Goal: Task Accomplishment & Management: Manage account settings

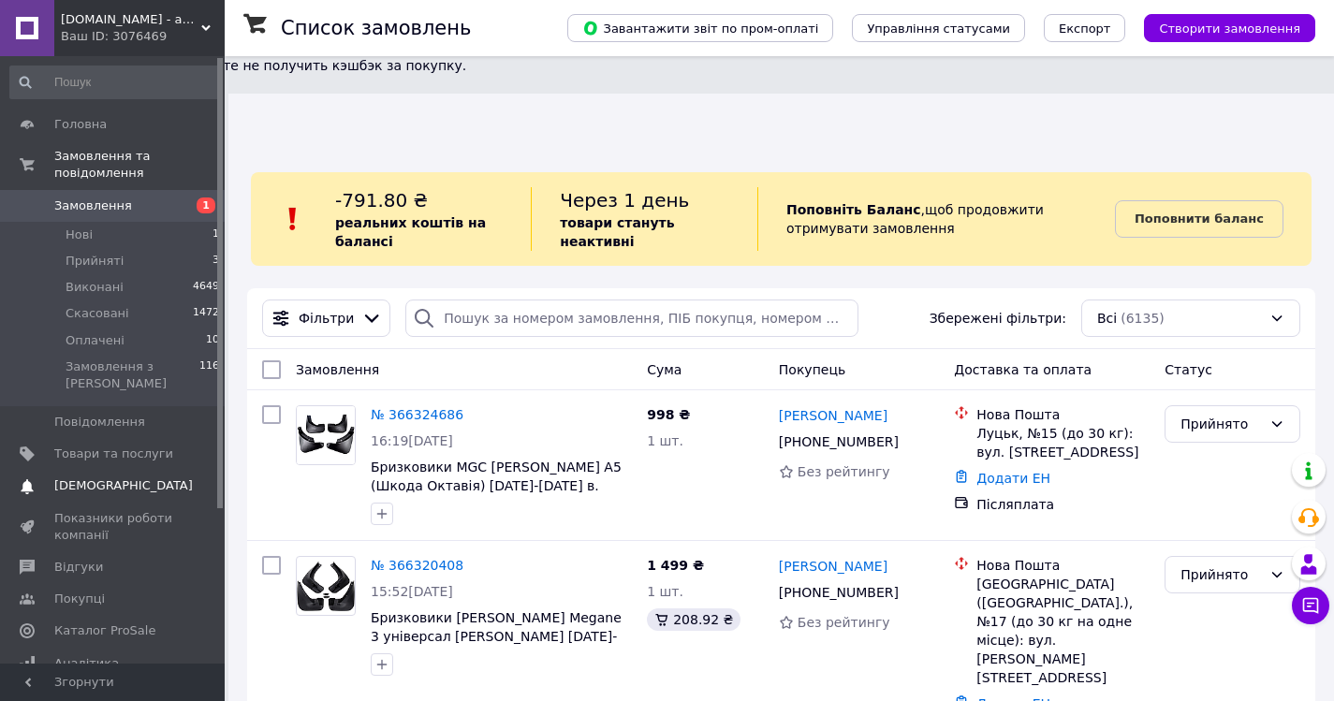
click at [104, 477] on span "[DEMOGRAPHIC_DATA]" at bounding box center [123, 485] width 139 height 17
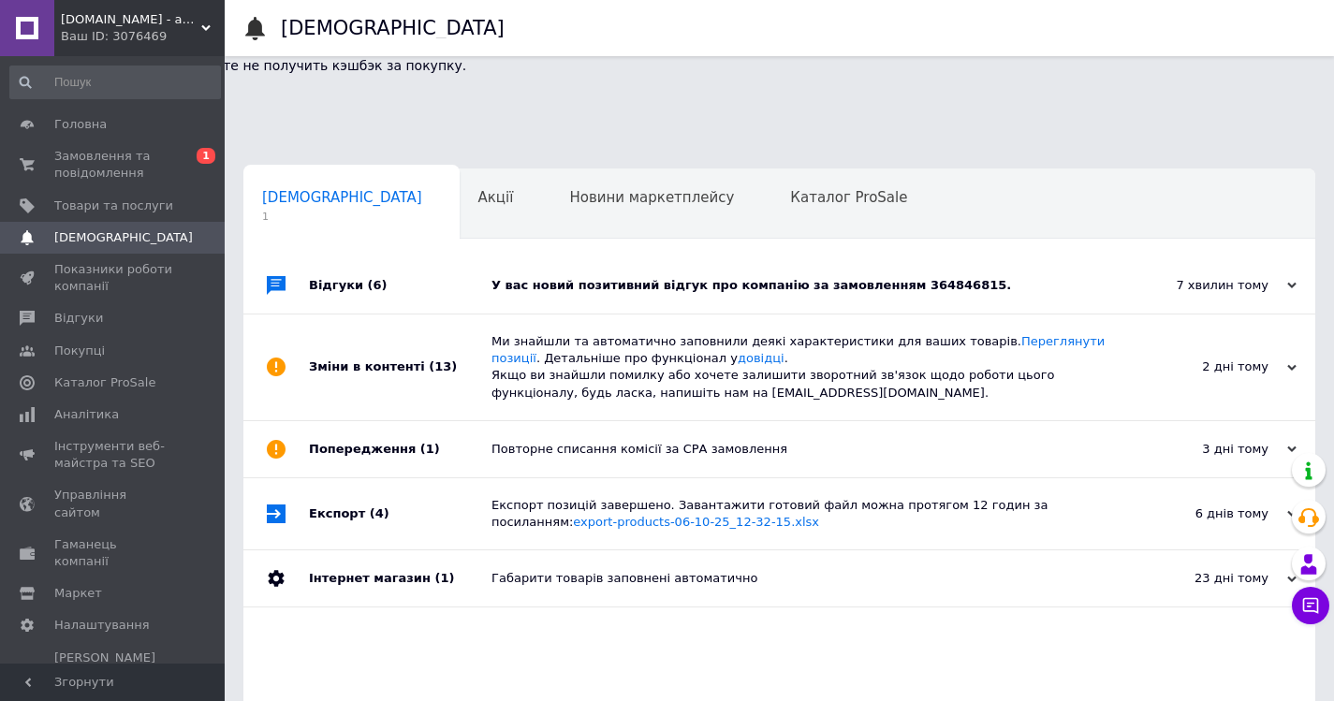
click at [662, 277] on div "У вас новий позитивний відгук про компанію за замовленням 364846815." at bounding box center [800, 285] width 618 height 17
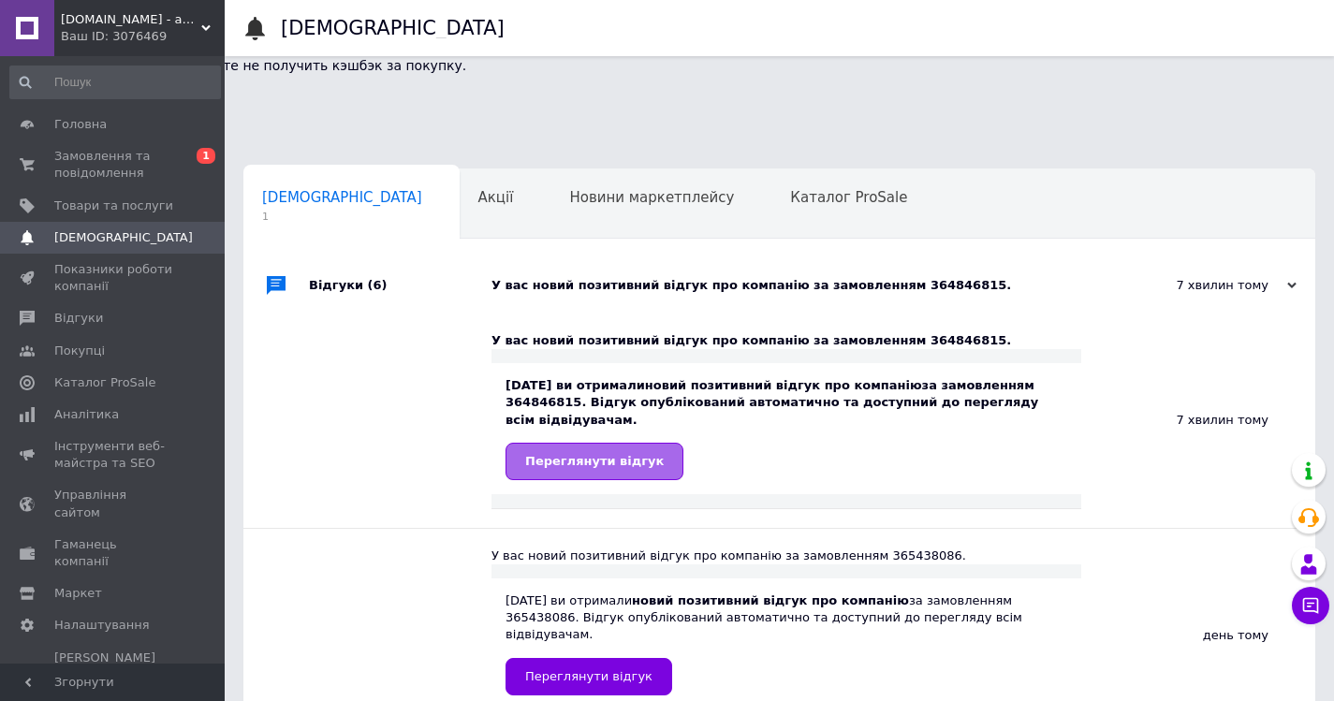
click at [634, 454] on span "Переглянути відгук" at bounding box center [594, 461] width 139 height 14
click at [85, 280] on span "Показники роботи компанії" at bounding box center [113, 278] width 119 height 34
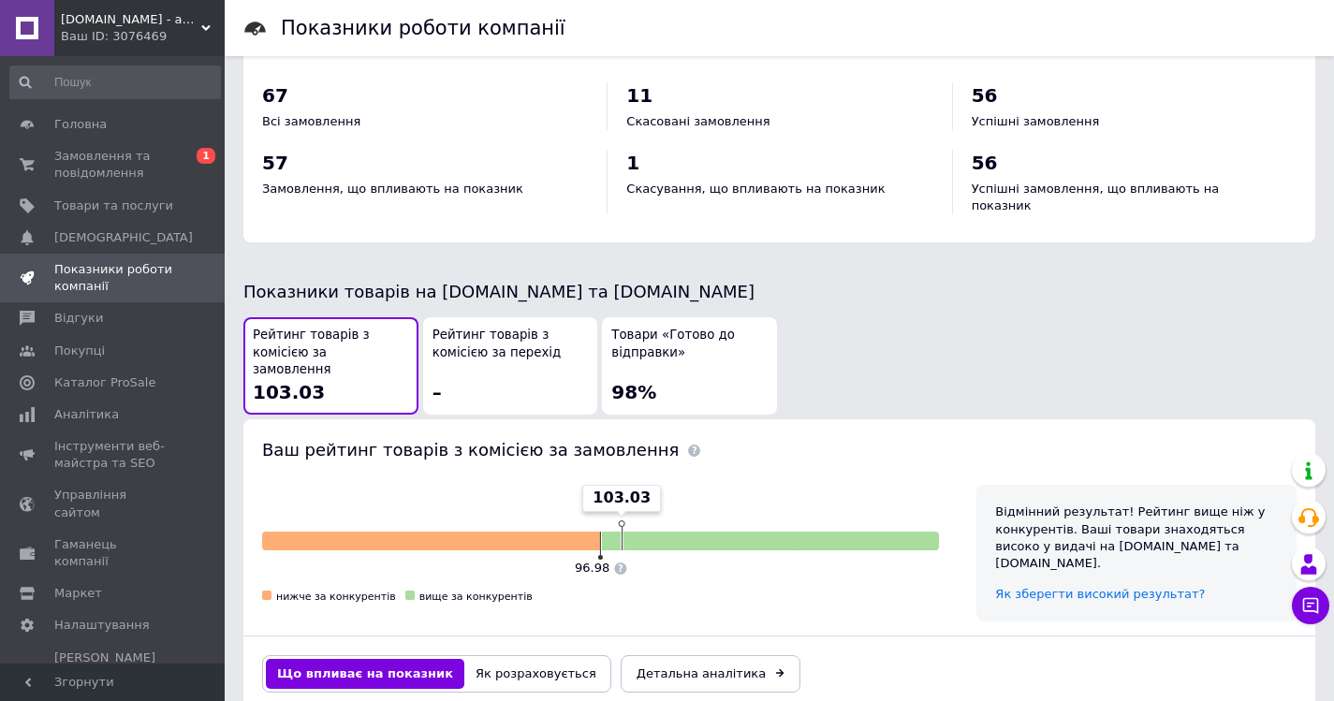
scroll to position [957, 0]
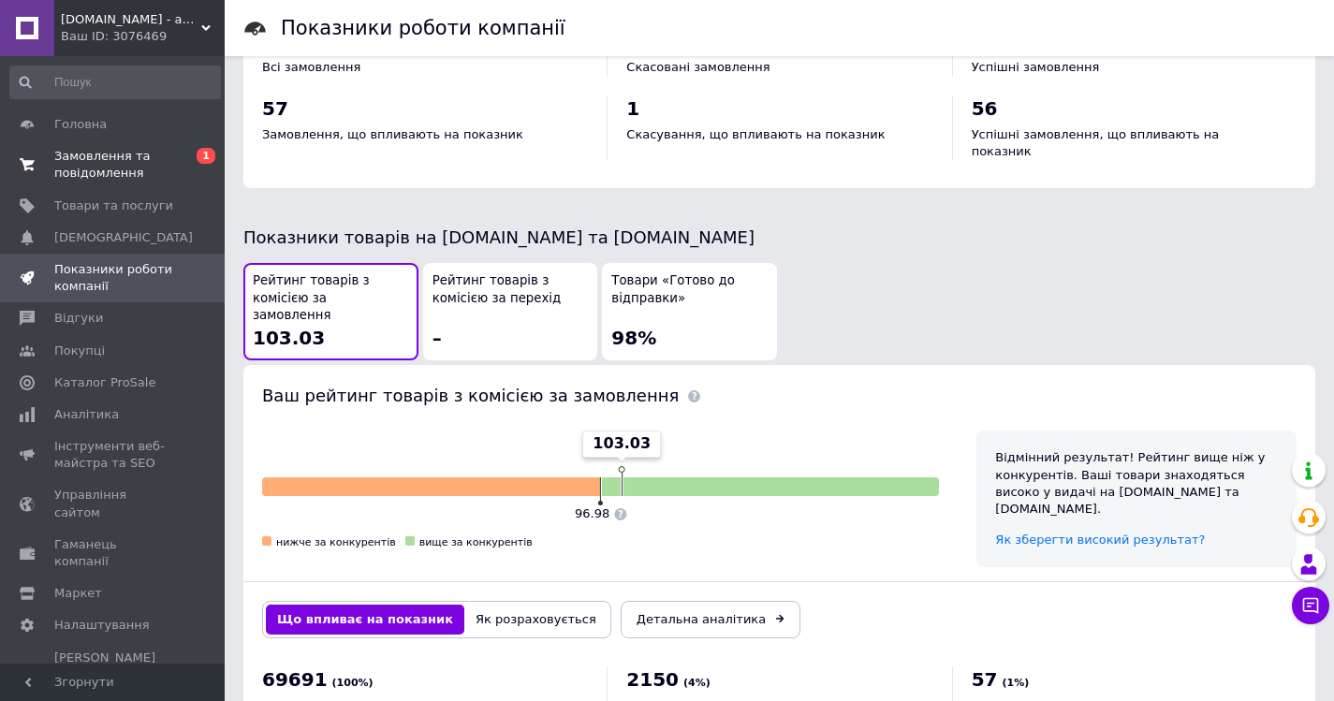
click at [103, 157] on span "Замовлення та повідомлення" at bounding box center [113, 165] width 119 height 34
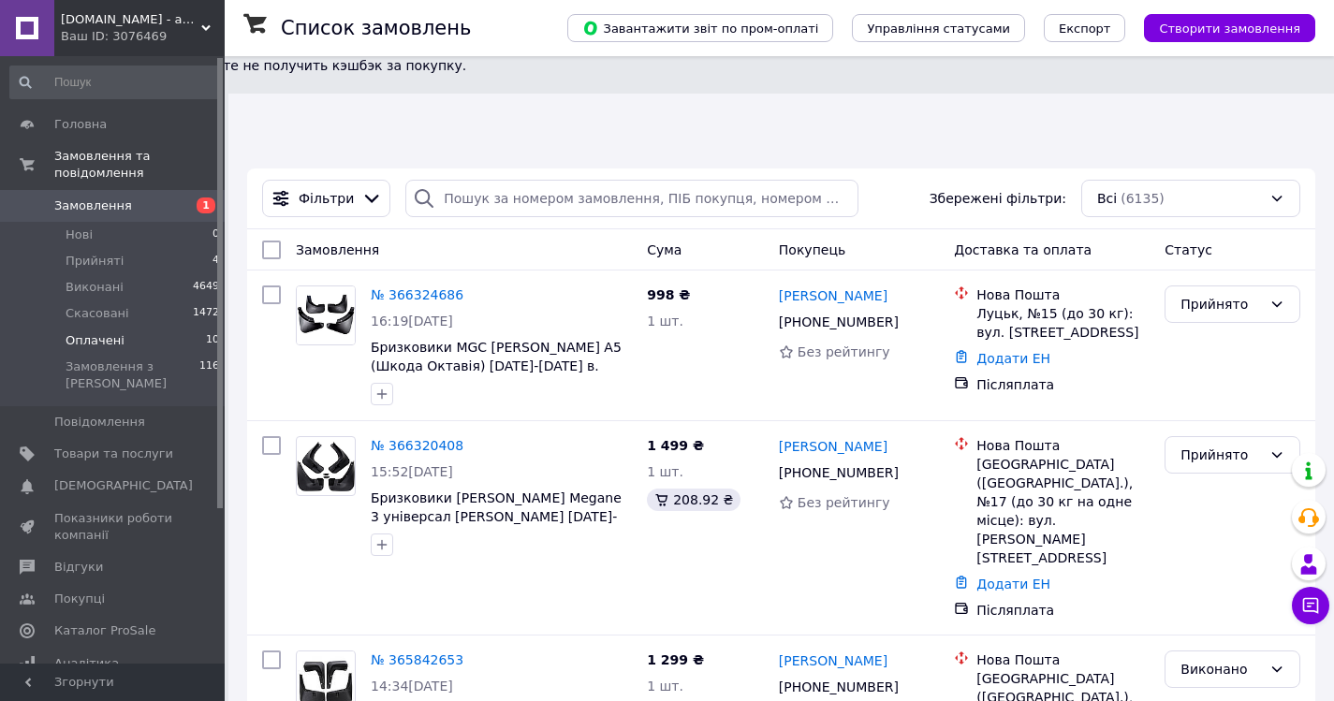
click at [109, 332] on span "Оплачені" at bounding box center [95, 340] width 59 height 17
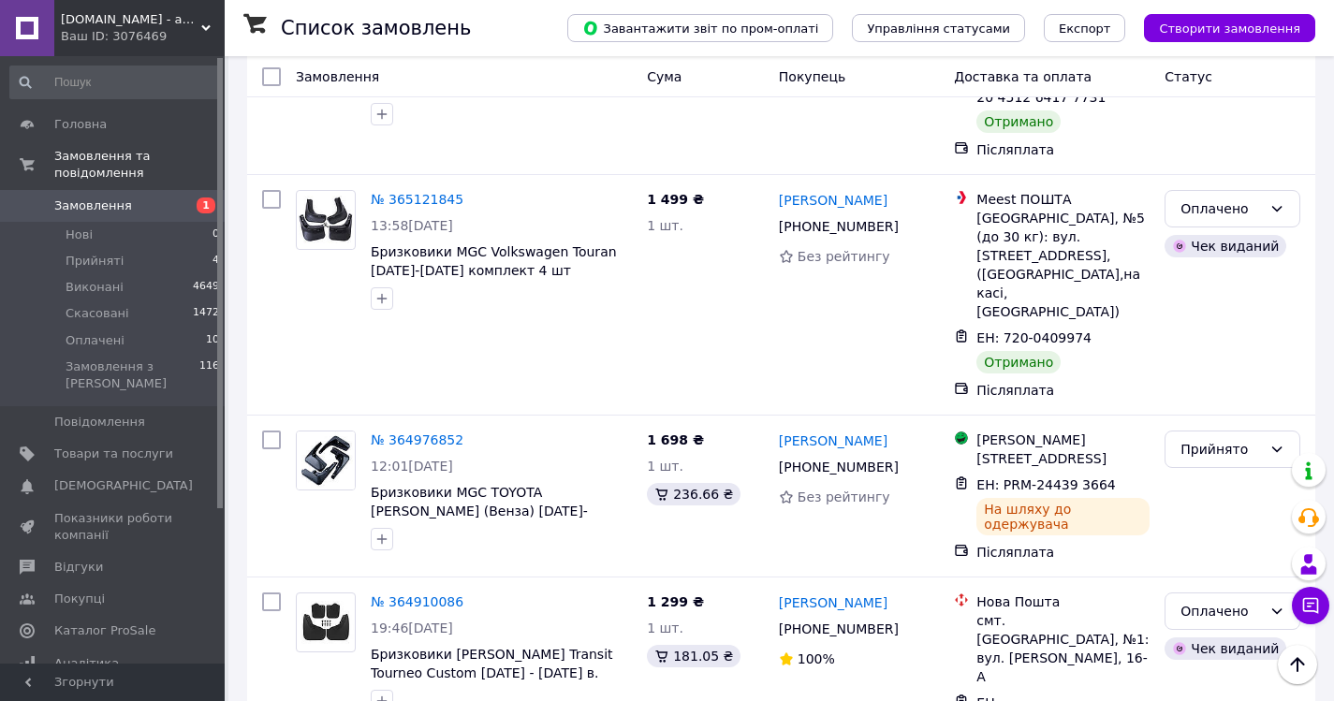
scroll to position [3185, 0]
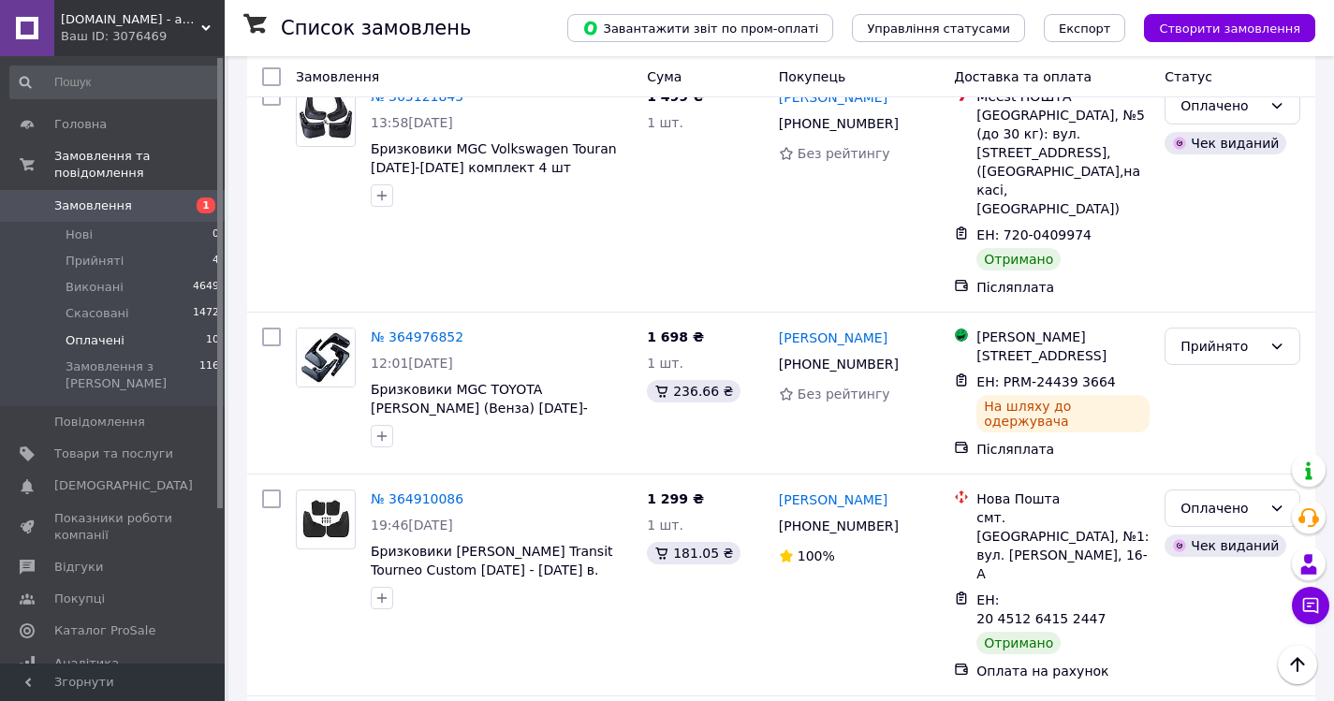
click at [102, 332] on span "Оплачені" at bounding box center [95, 340] width 59 height 17
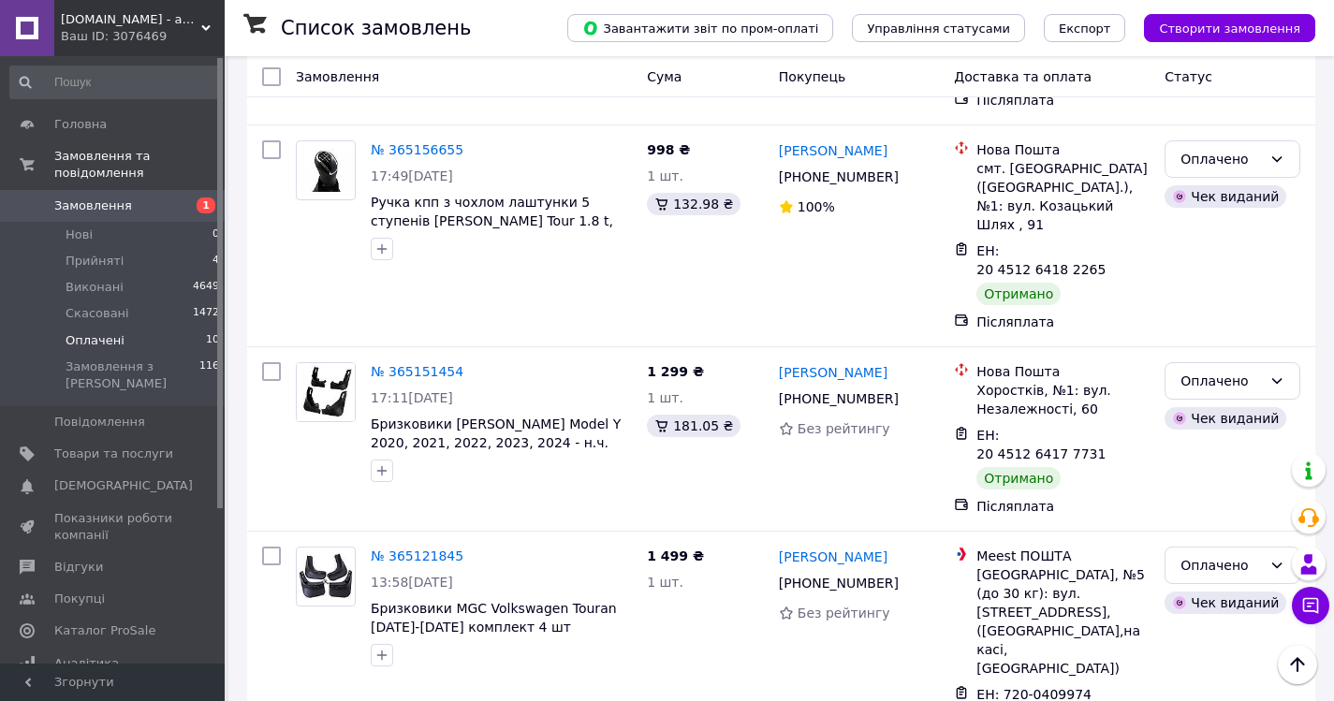
scroll to position [1426, 0]
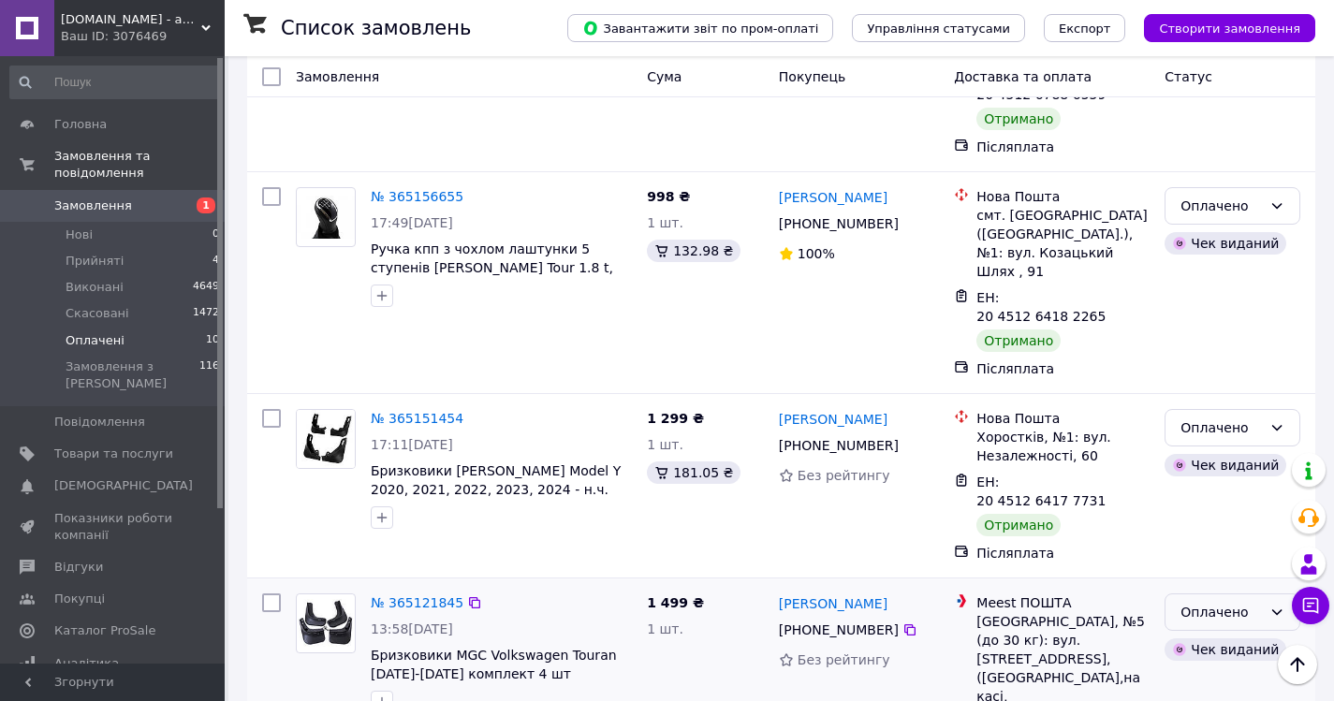
click at [1199, 602] on div "Оплачено" at bounding box center [1221, 612] width 81 height 21
click at [1220, 330] on li "Виконано" at bounding box center [1233, 332] width 134 height 34
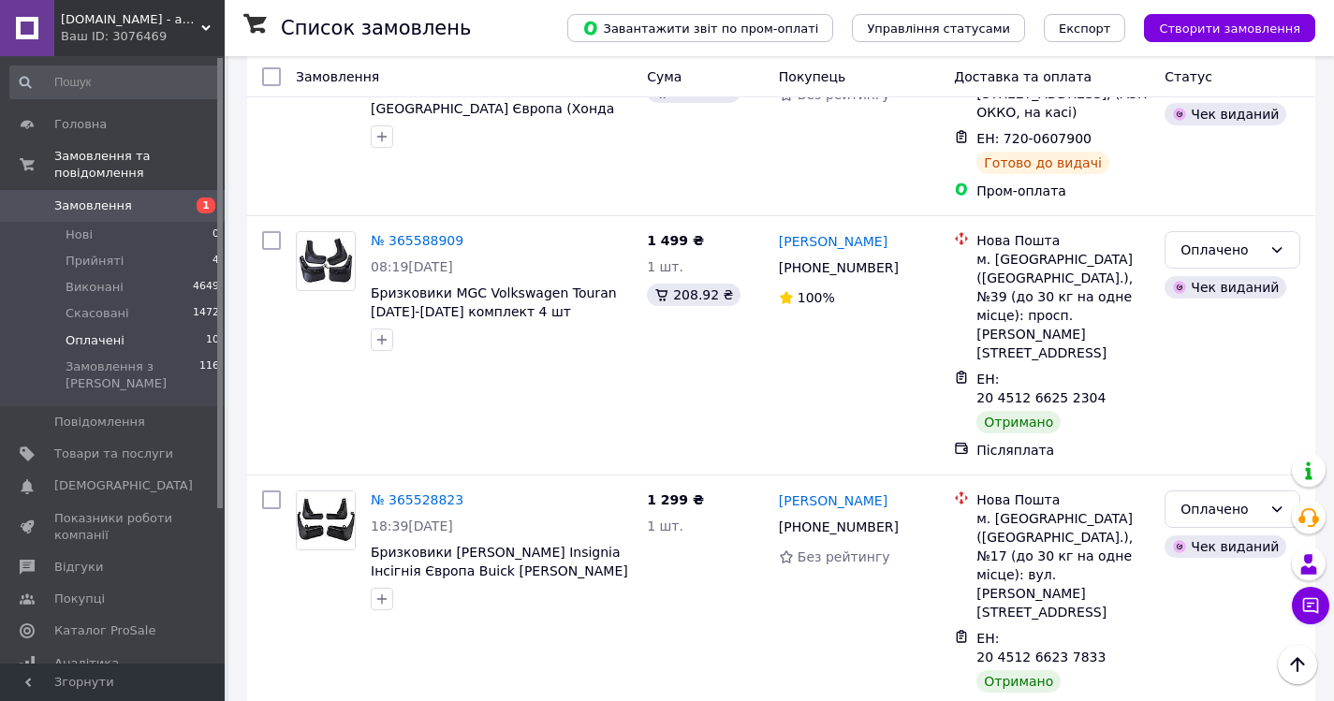
scroll to position [396, 0]
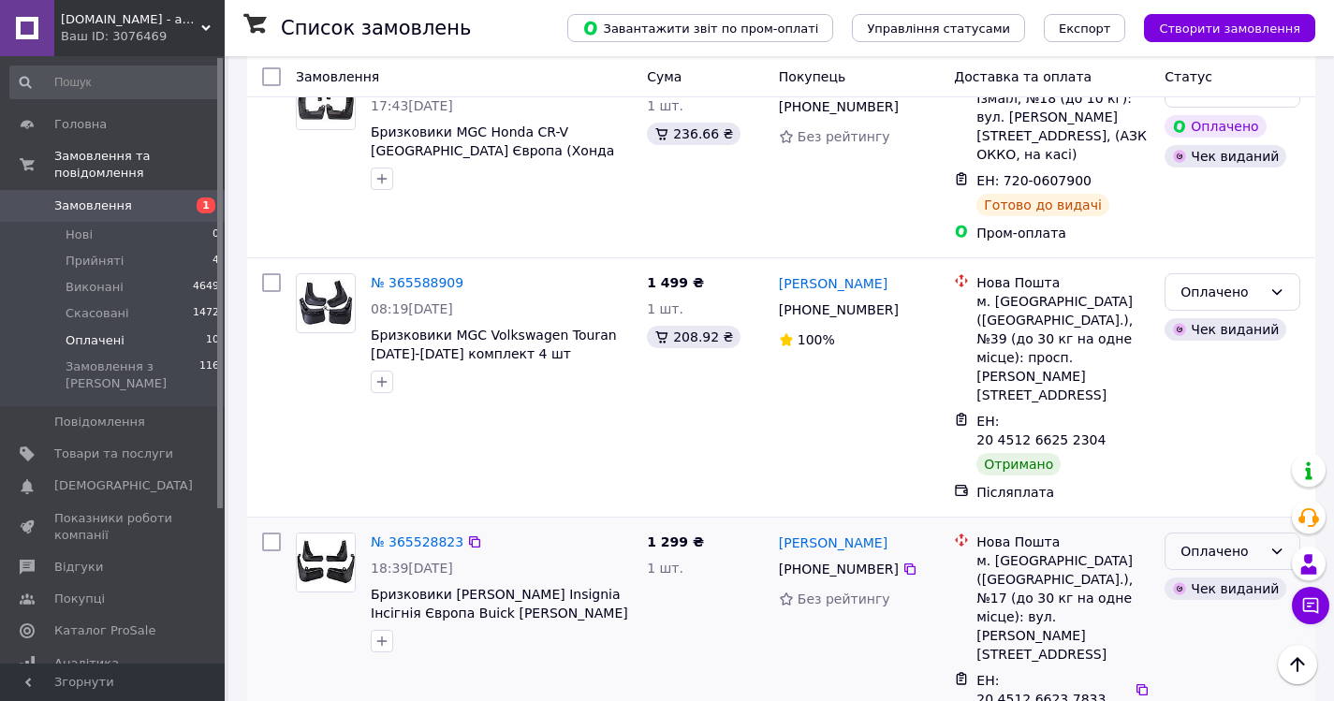
click at [1224, 541] on div "Оплачено" at bounding box center [1221, 551] width 81 height 21
click at [1222, 460] on li "Виконано" at bounding box center [1233, 458] width 134 height 34
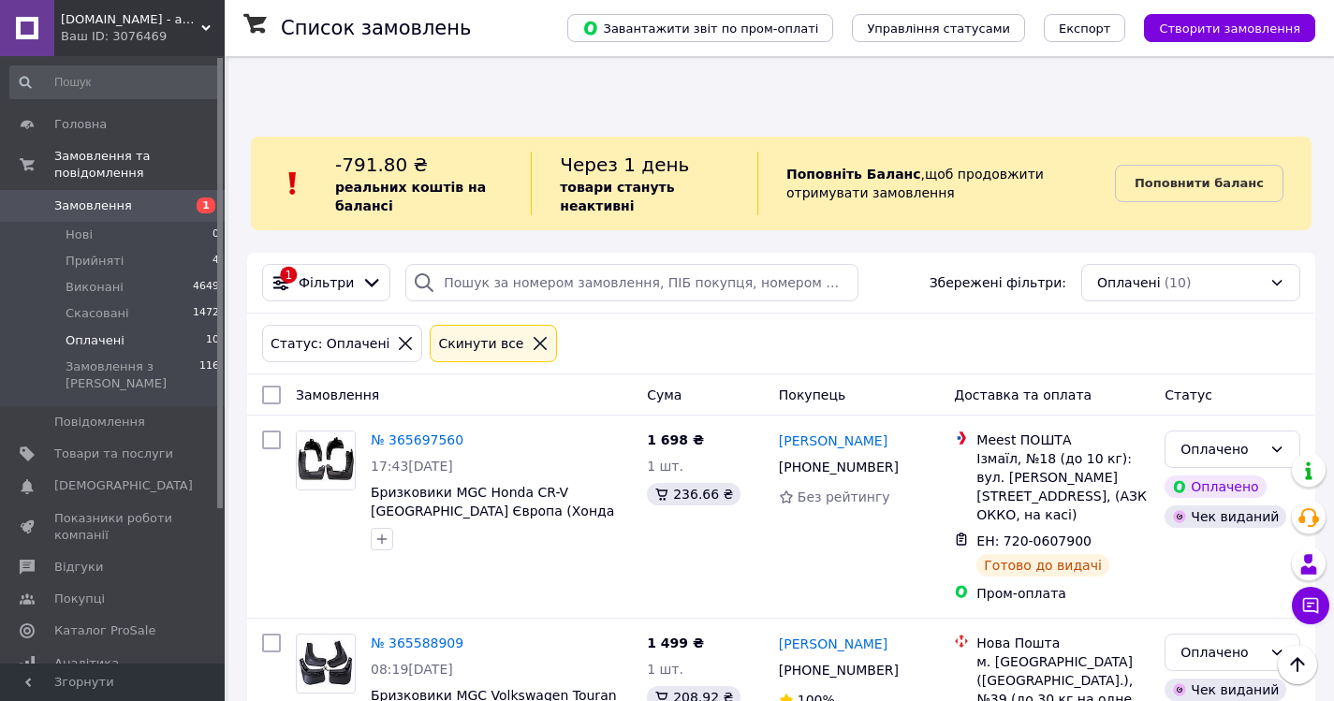
scroll to position [0, 0]
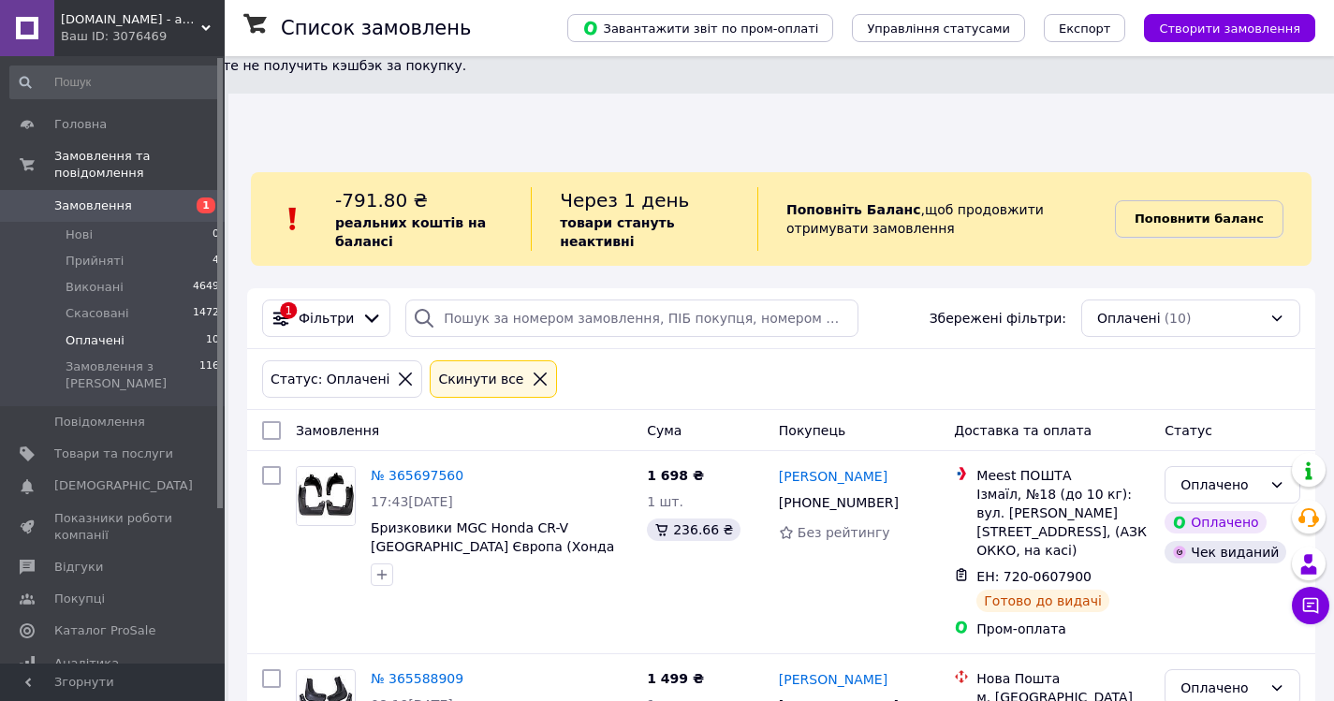
click at [1183, 212] on b "Поповнити баланс" at bounding box center [1199, 219] width 129 height 14
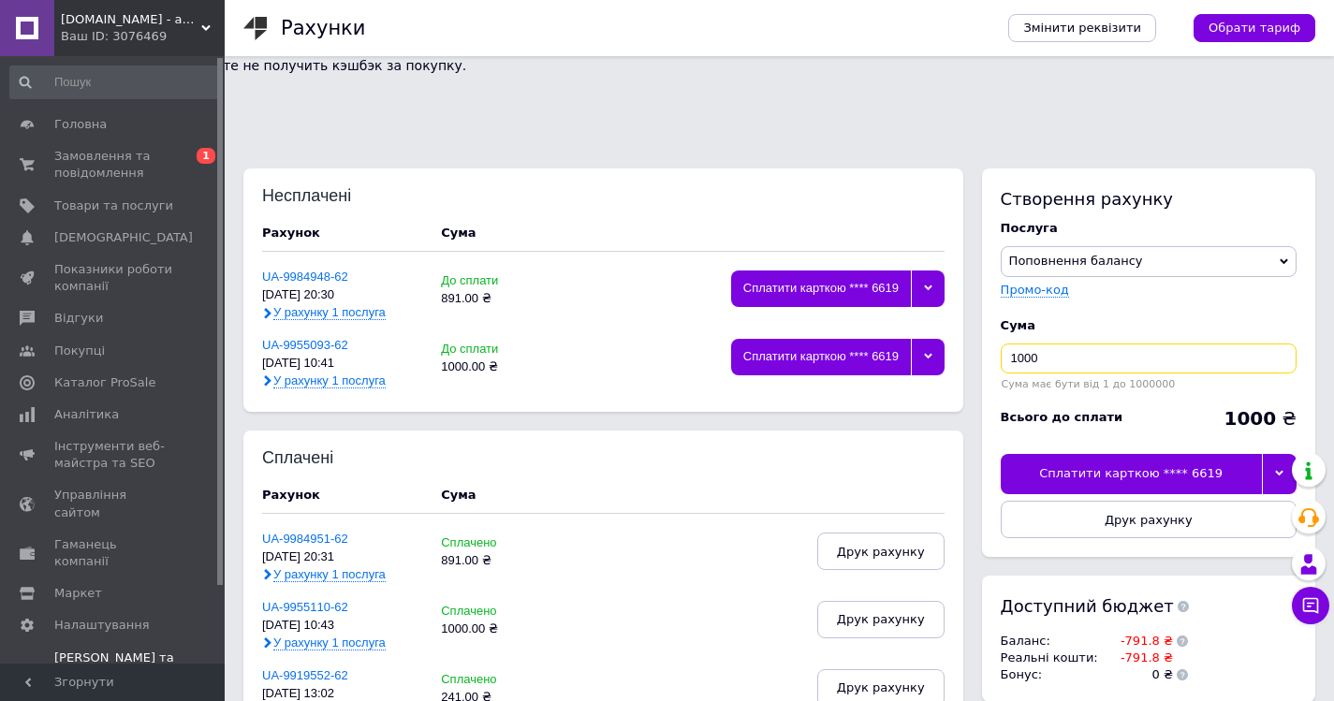
drag, startPoint x: 1060, startPoint y: 262, endPoint x: 990, endPoint y: 265, distance: 70.3
click at [990, 265] on div "Створення рахунку Послуга Поповнення балансу Premium-дизайн Промо-код Cума 1000…" at bounding box center [1148, 363] width 333 height 389
type input "801"
click at [1274, 454] on div at bounding box center [1279, 473] width 35 height 39
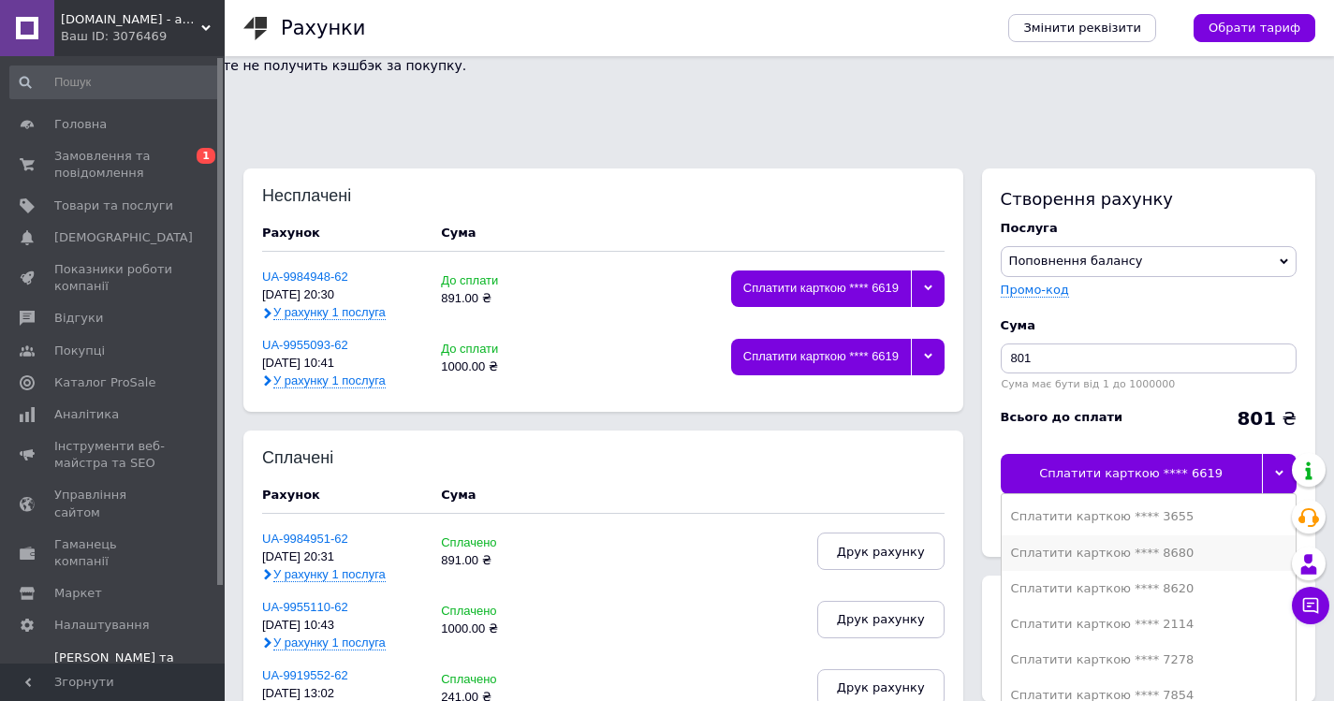
click at [1160, 545] on div "Сплатити карткою **** 8680" at bounding box center [1148, 553] width 275 height 17
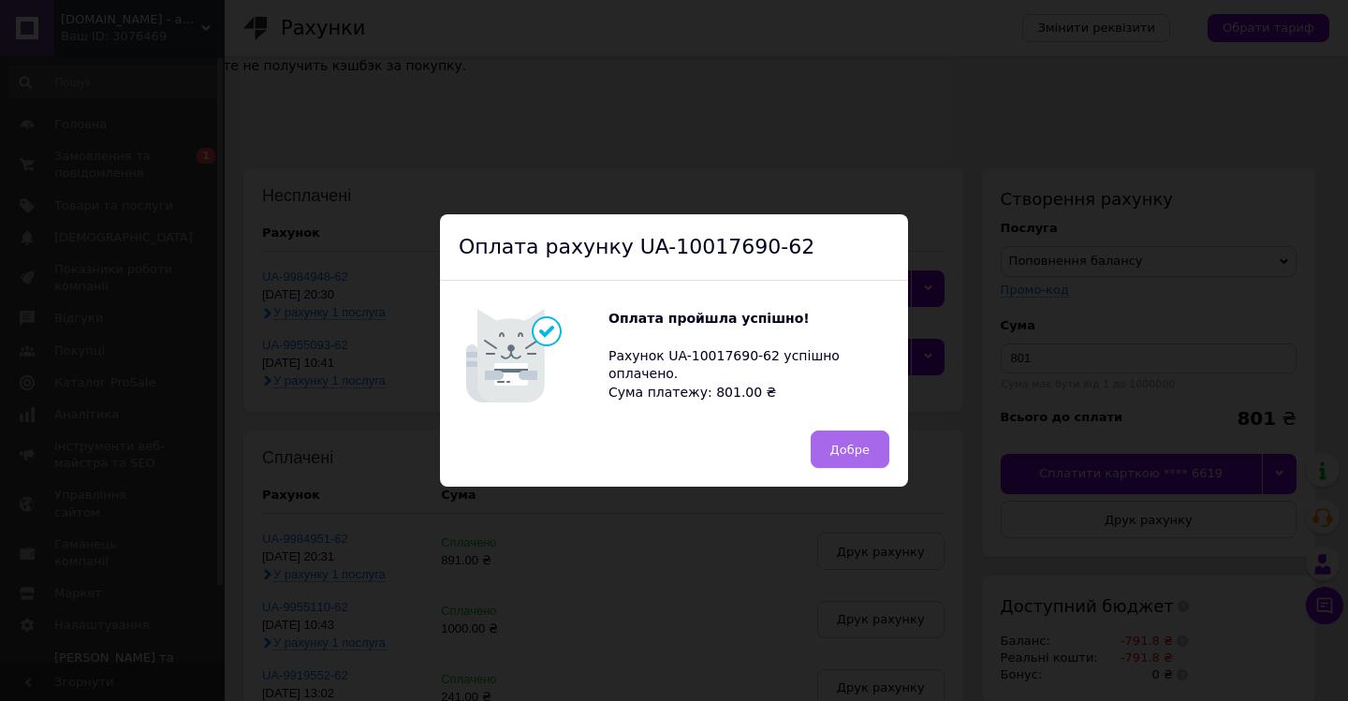
click at [852, 447] on span "Добре" at bounding box center [849, 450] width 39 height 14
